Goal: Task Accomplishment & Management: Use online tool/utility

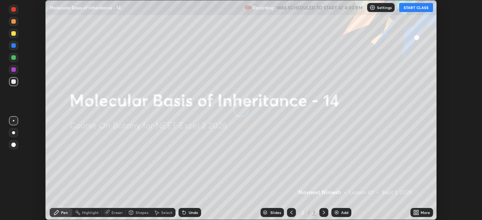
scroll to position [220, 482]
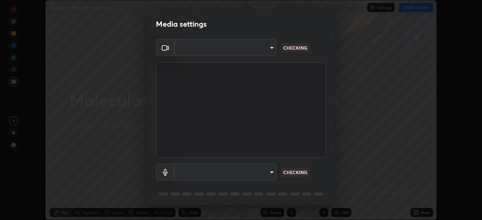
type input "c08bce05bf8d5aea718a1be68f52da0599af41aa0cc24399225b9d00f0db6711"
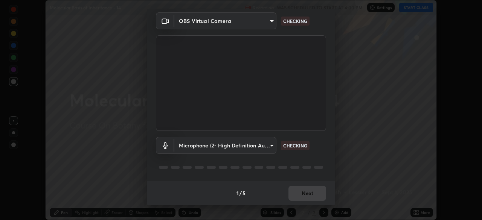
click at [269, 147] on body "Erase all Molecular Basis of Inheritance - 14 Recording WAS SCHEDULED TO START …" at bounding box center [241, 110] width 482 height 220
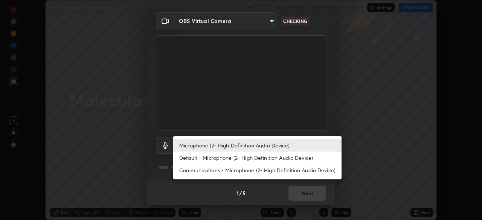
click at [265, 158] on li "Default - Microphone (2- High Definition Audio Device)" at bounding box center [257, 158] width 168 height 12
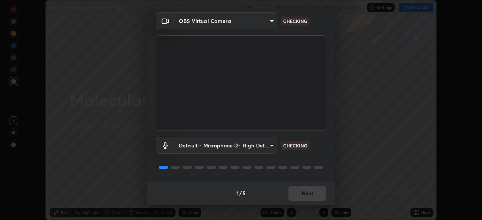
click at [269, 146] on body "Erase all Molecular Basis of Inheritance - 14 Recording WAS SCHEDULED TO START …" at bounding box center [241, 110] width 482 height 220
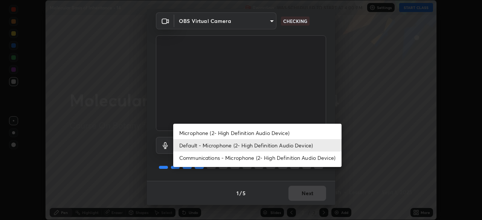
click at [265, 134] on li "Microphone (2- High Definition Audio Device)" at bounding box center [257, 133] width 168 height 12
type input "f62e13f0dc2c211b2e31b7d04ee83dbf57bd85d8f499c87d3582929809dfa27d"
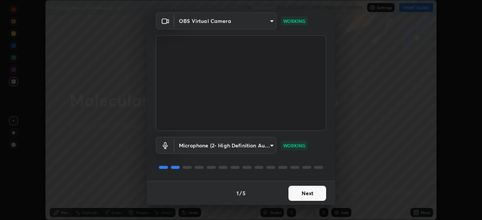
click at [302, 196] on button "Next" at bounding box center [307, 193] width 38 height 15
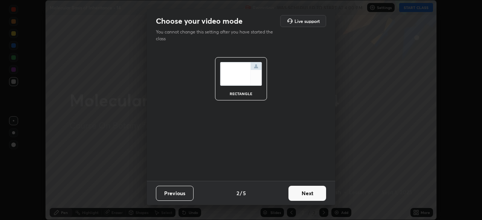
click at [307, 194] on button "Next" at bounding box center [307, 193] width 38 height 15
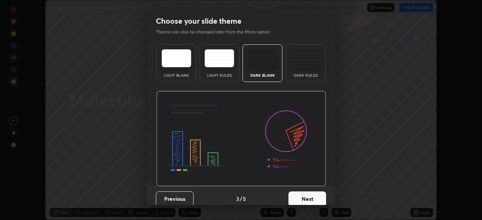
click at [311, 195] on button "Next" at bounding box center [307, 199] width 38 height 15
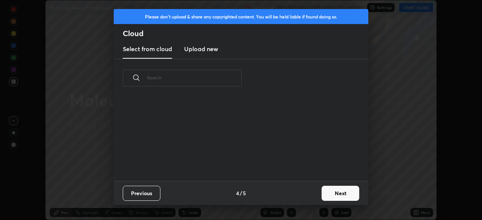
click at [336, 191] on button "Next" at bounding box center [340, 193] width 38 height 15
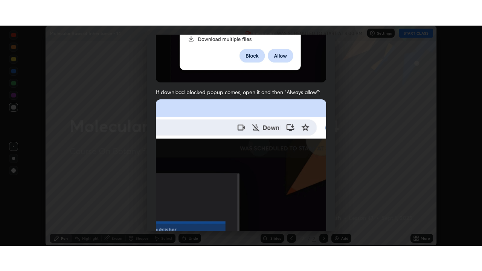
scroll to position [180, 0]
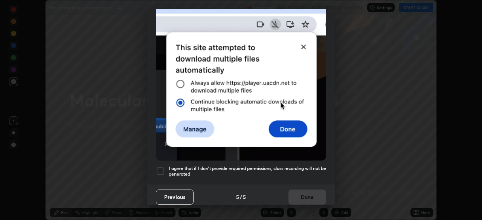
click at [162, 168] on div at bounding box center [160, 171] width 9 height 9
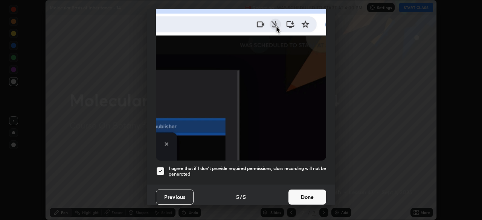
click at [309, 193] on button "Done" at bounding box center [307, 197] width 38 height 15
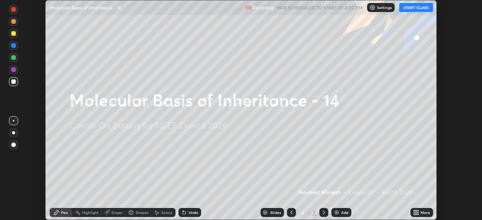
click at [414, 214] on icon at bounding box center [415, 214] width 2 height 2
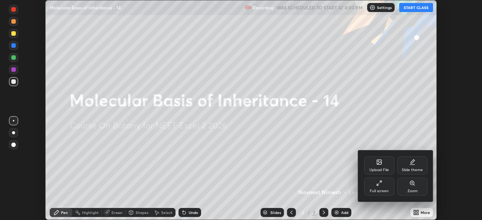
click at [378, 183] on icon at bounding box center [379, 183] width 6 height 6
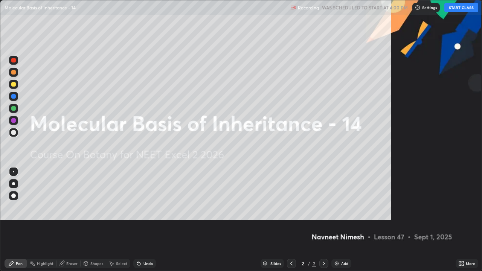
scroll to position [271, 482]
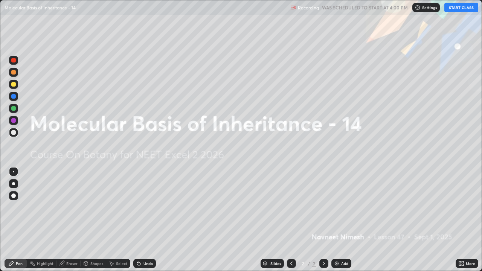
click at [454, 10] on button "START CLASS" at bounding box center [461, 7] width 34 height 9
click at [338, 220] on img at bounding box center [336, 263] width 6 height 6
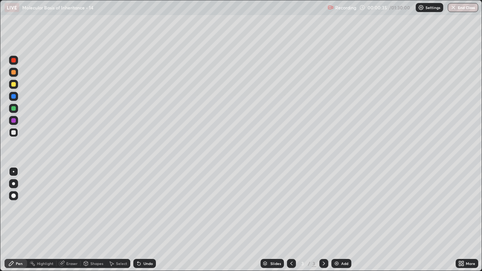
click at [14, 84] on div at bounding box center [13, 84] width 5 height 5
click at [16, 195] on div at bounding box center [13, 195] width 9 height 9
click at [14, 134] on div at bounding box center [13, 132] width 5 height 5
click at [15, 133] on div at bounding box center [13, 132] width 5 height 5
click at [14, 108] on div at bounding box center [13, 108] width 5 height 5
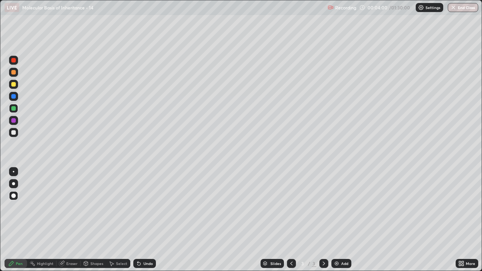
click at [14, 131] on div at bounding box center [13, 132] width 5 height 5
click at [139, 220] on icon at bounding box center [139, 263] width 6 height 6
click at [141, 220] on icon at bounding box center [139, 263] width 6 height 6
click at [137, 220] on icon at bounding box center [137, 262] width 1 height 1
click at [15, 135] on div at bounding box center [13, 132] width 9 height 9
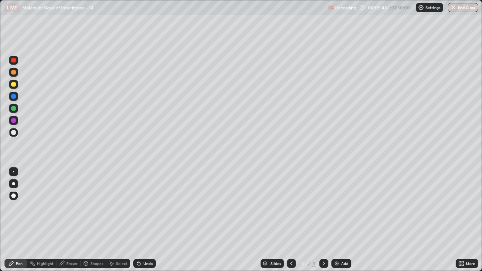
click at [14, 85] on div at bounding box center [13, 84] width 5 height 5
click at [14, 109] on div at bounding box center [13, 108] width 5 height 5
click at [13, 132] on div at bounding box center [13, 132] width 5 height 5
click at [14, 109] on div at bounding box center [13, 108] width 5 height 5
click at [16, 109] on div at bounding box center [13, 108] width 9 height 9
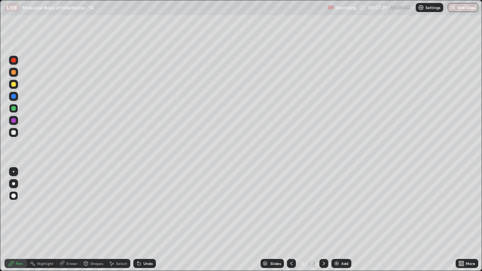
click at [13, 122] on div at bounding box center [13, 120] width 5 height 5
click at [12, 133] on div at bounding box center [13, 132] width 5 height 5
click at [15, 133] on div at bounding box center [13, 132] width 5 height 5
click at [145, 220] on div "Undo" at bounding box center [144, 263] width 23 height 9
click at [142, 220] on div "Undo" at bounding box center [144, 263] width 23 height 9
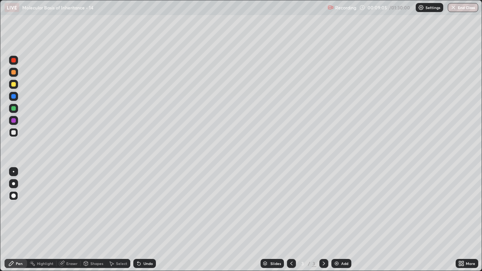
click at [136, 220] on icon at bounding box center [139, 263] width 6 height 6
click at [138, 220] on icon at bounding box center [138, 263] width 3 height 3
click at [137, 220] on icon at bounding box center [137, 262] width 1 height 1
click at [143, 220] on div "Undo" at bounding box center [147, 264] width 9 height 4
click at [140, 220] on icon at bounding box center [139, 263] width 6 height 6
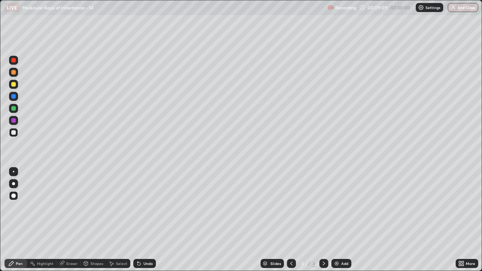
click at [14, 121] on div at bounding box center [13, 120] width 5 height 5
click at [14, 132] on div at bounding box center [13, 132] width 5 height 5
click at [14, 96] on div at bounding box center [13, 96] width 5 height 5
click at [14, 132] on div at bounding box center [13, 132] width 5 height 5
click at [15, 110] on div at bounding box center [13, 108] width 5 height 5
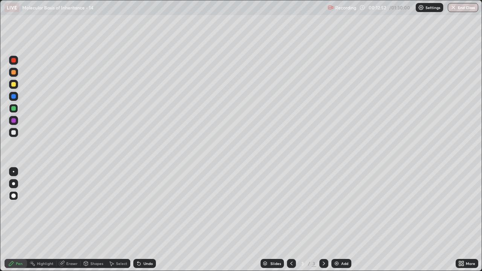
click at [14, 132] on div at bounding box center [13, 132] width 5 height 5
click at [343, 220] on div "Add" at bounding box center [344, 264] width 7 height 4
click at [16, 75] on div at bounding box center [13, 72] width 9 height 9
click at [14, 132] on div at bounding box center [13, 132] width 5 height 5
click at [137, 220] on icon at bounding box center [137, 262] width 1 height 1
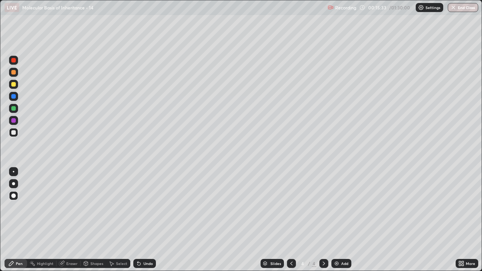
click at [137, 220] on icon at bounding box center [137, 262] width 1 height 1
click at [15, 85] on div at bounding box center [13, 84] width 5 height 5
click at [15, 132] on div at bounding box center [13, 132] width 5 height 5
click at [16, 109] on div at bounding box center [13, 108] width 9 height 9
click at [341, 220] on div "Add" at bounding box center [341, 263] width 20 height 9
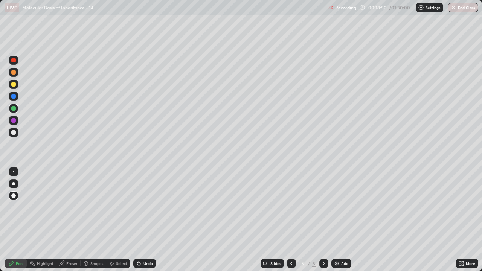
click at [15, 73] on div at bounding box center [13, 72] width 5 height 5
click at [137, 220] on icon at bounding box center [138, 263] width 3 height 3
click at [14, 133] on div at bounding box center [13, 132] width 5 height 5
click at [15, 132] on div at bounding box center [13, 132] width 5 height 5
click at [16, 120] on div at bounding box center [13, 120] width 9 height 9
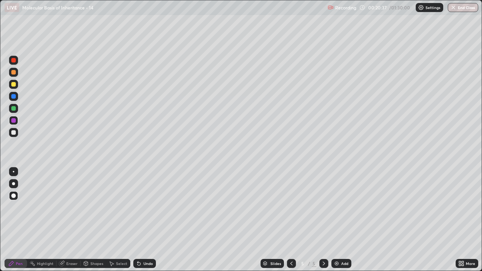
click at [15, 74] on div at bounding box center [13, 72] width 9 height 9
click at [137, 220] on icon at bounding box center [137, 262] width 1 height 1
click at [14, 85] on div at bounding box center [13, 84] width 5 height 5
click at [14, 119] on div at bounding box center [13, 120] width 5 height 5
click at [17, 75] on div at bounding box center [13, 72] width 9 height 9
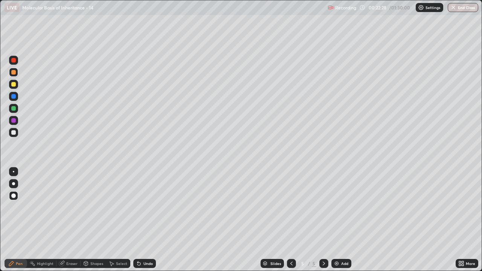
click at [13, 84] on div at bounding box center [13, 84] width 5 height 5
click at [137, 220] on icon at bounding box center [137, 262] width 1 height 1
click at [14, 97] on div at bounding box center [13, 96] width 5 height 5
click at [14, 133] on div at bounding box center [13, 132] width 5 height 5
click at [338, 220] on img at bounding box center [336, 263] width 6 height 6
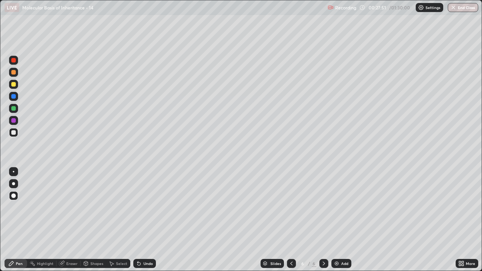
click at [14, 121] on div at bounding box center [13, 120] width 5 height 5
click at [14, 132] on div at bounding box center [13, 132] width 5 height 5
click at [15, 74] on div at bounding box center [13, 72] width 9 height 9
click at [136, 220] on icon at bounding box center [139, 263] width 6 height 6
click at [15, 84] on div at bounding box center [13, 84] width 5 height 5
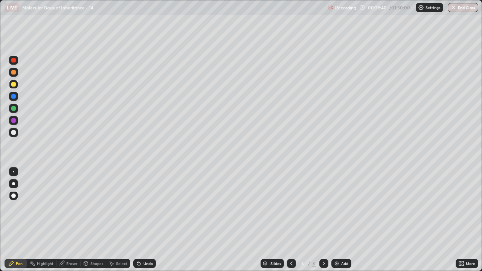
click at [14, 96] on div at bounding box center [13, 96] width 5 height 5
click at [14, 74] on div at bounding box center [13, 72] width 5 height 5
click at [13, 121] on div at bounding box center [13, 120] width 5 height 5
click at [15, 121] on div at bounding box center [13, 120] width 5 height 5
click at [14, 132] on div at bounding box center [13, 132] width 5 height 5
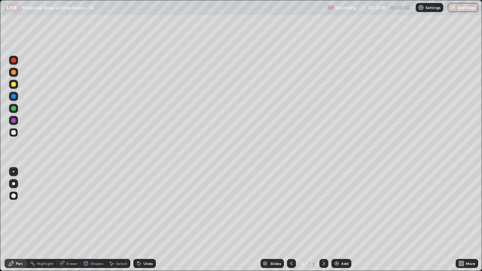
click at [15, 72] on div at bounding box center [13, 72] width 5 height 5
click at [14, 84] on div at bounding box center [13, 84] width 5 height 5
click at [14, 96] on div at bounding box center [13, 96] width 5 height 5
click at [15, 121] on div at bounding box center [13, 120] width 5 height 5
click at [14, 134] on div at bounding box center [13, 132] width 5 height 5
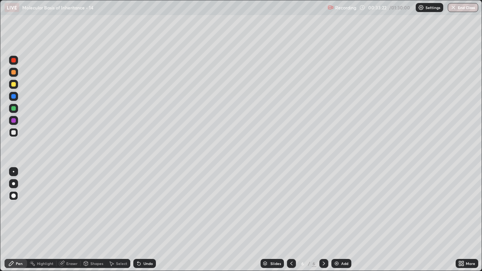
click at [15, 73] on div at bounding box center [13, 72] width 5 height 5
click at [14, 133] on div at bounding box center [13, 132] width 5 height 5
click at [13, 73] on div at bounding box center [13, 72] width 5 height 5
click at [13, 120] on div at bounding box center [13, 120] width 5 height 5
click at [14, 72] on div at bounding box center [13, 72] width 5 height 5
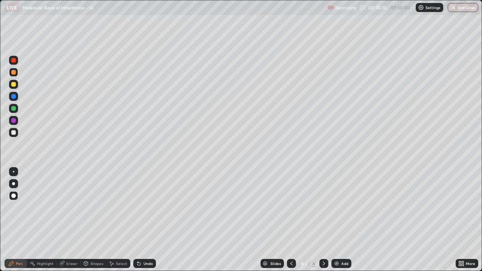
click at [15, 85] on div at bounding box center [13, 84] width 5 height 5
click at [14, 96] on div at bounding box center [13, 96] width 5 height 5
click at [14, 132] on div at bounding box center [13, 132] width 5 height 5
click at [15, 108] on div at bounding box center [13, 108] width 5 height 5
click at [17, 132] on div at bounding box center [13, 132] width 9 height 9
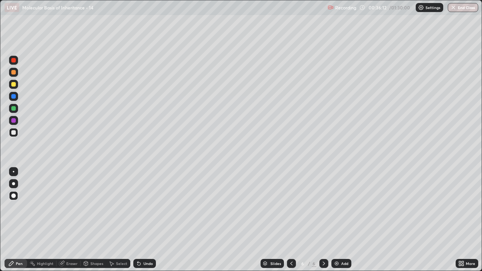
click at [139, 220] on icon at bounding box center [139, 263] width 6 height 6
click at [342, 220] on div "Add" at bounding box center [344, 264] width 7 height 4
click at [12, 107] on div at bounding box center [13, 108] width 5 height 5
click at [14, 132] on div at bounding box center [13, 132] width 5 height 5
click at [16, 85] on div at bounding box center [13, 84] width 9 height 9
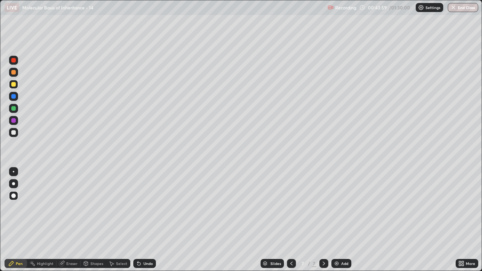
click at [144, 220] on div "Undo" at bounding box center [144, 263] width 23 height 9
click at [137, 220] on icon at bounding box center [137, 262] width 1 height 1
click at [14, 134] on div at bounding box center [13, 132] width 5 height 5
click at [13, 75] on div at bounding box center [13, 72] width 9 height 9
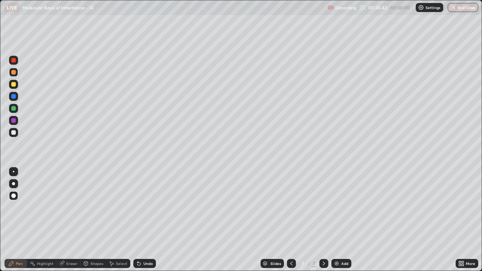
click at [15, 133] on div at bounding box center [13, 132] width 5 height 5
click at [138, 220] on icon at bounding box center [138, 263] width 3 height 3
click at [137, 220] on icon at bounding box center [137, 262] width 1 height 1
click at [13, 73] on div at bounding box center [13, 72] width 5 height 5
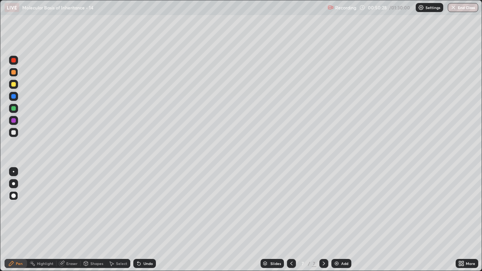
click at [15, 132] on div at bounding box center [13, 132] width 5 height 5
click at [14, 85] on div at bounding box center [13, 84] width 5 height 5
click at [13, 134] on div at bounding box center [13, 132] width 5 height 5
click at [15, 85] on div at bounding box center [13, 84] width 5 height 5
click at [14, 132] on div at bounding box center [13, 132] width 5 height 5
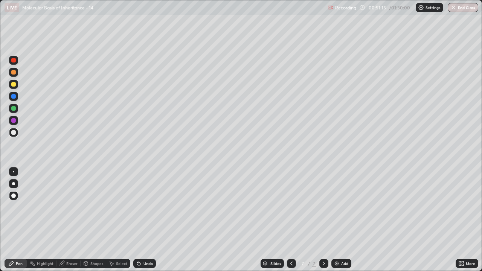
click at [13, 71] on div at bounding box center [13, 72] width 5 height 5
click at [15, 120] on div at bounding box center [13, 120] width 5 height 5
click at [15, 134] on div at bounding box center [13, 132] width 5 height 5
click at [340, 220] on div "Add" at bounding box center [341, 263] width 20 height 9
click at [14, 121] on div at bounding box center [13, 120] width 5 height 5
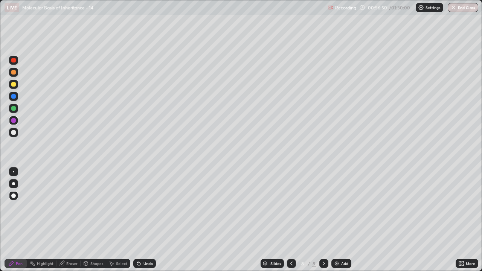
click at [13, 132] on div at bounding box center [13, 132] width 5 height 5
click at [14, 131] on div at bounding box center [13, 132] width 5 height 5
click at [14, 120] on div at bounding box center [13, 120] width 5 height 5
click at [15, 132] on div at bounding box center [13, 132] width 5 height 5
click at [141, 220] on div "Undo" at bounding box center [144, 263] width 23 height 9
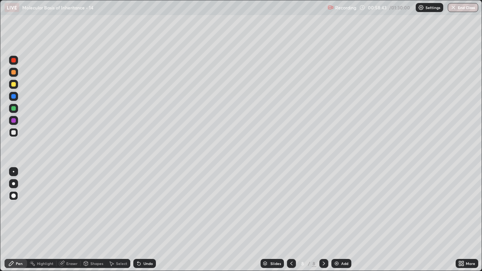
click at [140, 220] on div "Undo" at bounding box center [144, 263] width 23 height 9
click at [13, 85] on div at bounding box center [13, 84] width 5 height 5
click at [14, 74] on div at bounding box center [13, 72] width 5 height 5
click at [342, 220] on div "Add" at bounding box center [344, 264] width 7 height 4
click at [95, 220] on div "Shapes" at bounding box center [96, 264] width 13 height 4
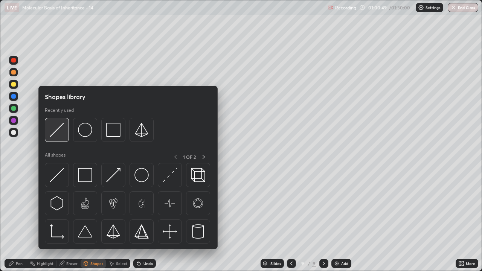
click at [61, 132] on img at bounding box center [57, 130] width 14 height 14
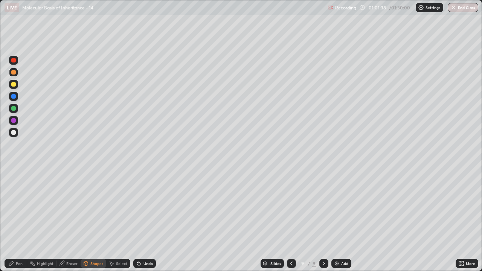
click at [15, 134] on div at bounding box center [13, 132] width 5 height 5
click at [14, 85] on div at bounding box center [13, 84] width 5 height 5
click at [137, 220] on icon at bounding box center [137, 262] width 1 height 1
click at [17, 220] on div "Pen" at bounding box center [19, 264] width 7 height 4
click at [14, 132] on div at bounding box center [13, 132] width 5 height 5
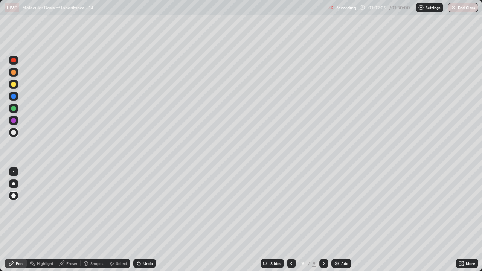
click at [14, 109] on div at bounding box center [13, 108] width 5 height 5
click at [15, 131] on div at bounding box center [13, 132] width 5 height 5
click at [15, 97] on div at bounding box center [13, 96] width 5 height 5
click at [16, 121] on div at bounding box center [13, 120] width 9 height 9
click at [13, 132] on div at bounding box center [13, 132] width 5 height 5
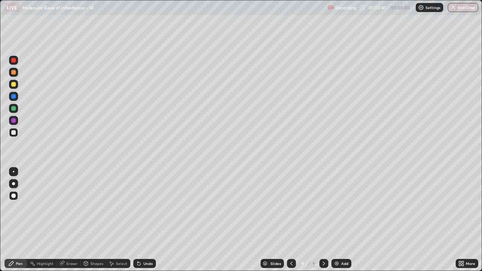
click at [14, 133] on div at bounding box center [13, 132] width 5 height 5
click at [342, 220] on div "Add" at bounding box center [344, 264] width 7 height 4
click at [13, 108] on div at bounding box center [13, 108] width 5 height 5
click at [14, 132] on div at bounding box center [13, 132] width 5 height 5
click at [14, 85] on div at bounding box center [13, 84] width 5 height 5
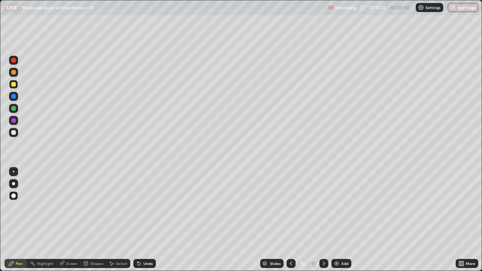
click at [141, 220] on icon at bounding box center [139, 263] width 6 height 6
click at [137, 220] on icon at bounding box center [138, 263] width 3 height 3
click at [15, 74] on div at bounding box center [13, 72] width 5 height 5
click at [14, 133] on div at bounding box center [13, 132] width 5 height 5
click at [15, 133] on div at bounding box center [13, 132] width 5 height 5
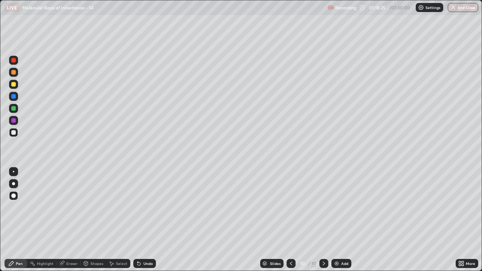
click at [341, 220] on div "Add" at bounding box center [344, 264] width 7 height 4
click at [17, 97] on div at bounding box center [13, 96] width 9 height 9
click at [14, 132] on div at bounding box center [13, 132] width 5 height 5
click at [13, 73] on div at bounding box center [13, 72] width 5 height 5
click at [15, 133] on div at bounding box center [13, 132] width 5 height 5
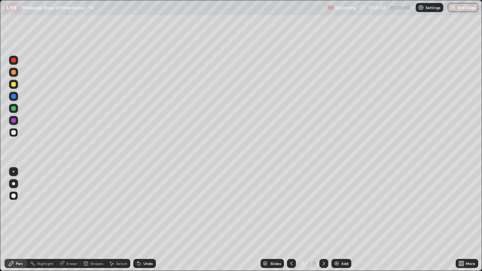
click at [12, 132] on div at bounding box center [13, 132] width 5 height 5
click at [14, 73] on div at bounding box center [13, 72] width 5 height 5
click at [14, 132] on div at bounding box center [13, 132] width 5 height 5
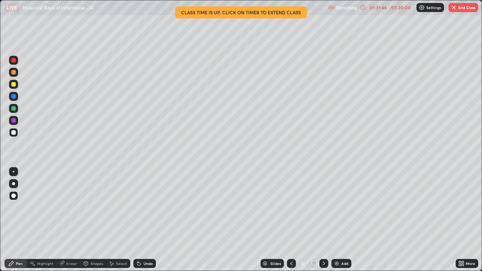
click at [461, 10] on button "End Class" at bounding box center [463, 7] width 30 height 9
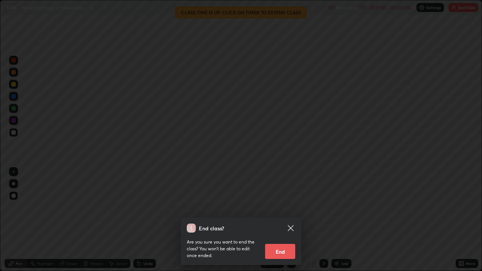
click at [283, 220] on button "End" at bounding box center [280, 251] width 30 height 15
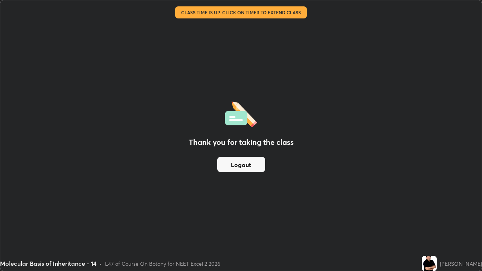
click at [256, 165] on button "Logout" at bounding box center [241, 164] width 48 height 15
